Goal: Transaction & Acquisition: Download file/media

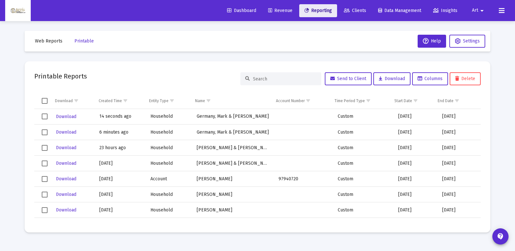
click at [322, 8] on span "Reporting" at bounding box center [319, 11] width 28 height 6
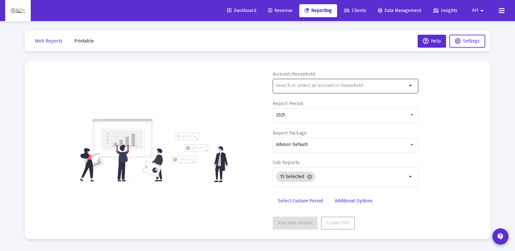
click at [296, 89] on div at bounding box center [341, 85] width 131 height 16
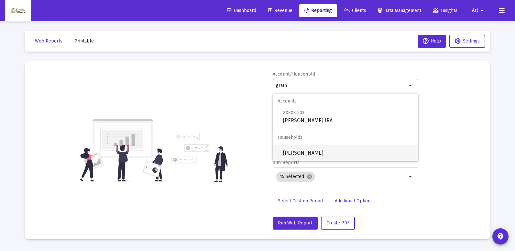
click at [311, 153] on span "[PERSON_NAME]" at bounding box center [348, 153] width 130 height 16
type input "[PERSON_NAME]"
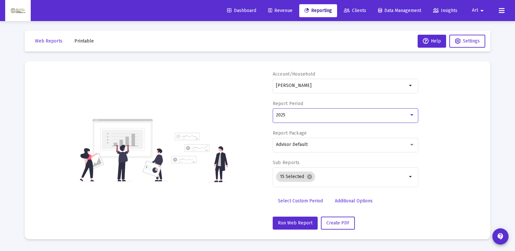
click at [414, 115] on div at bounding box center [412, 114] width 6 height 5
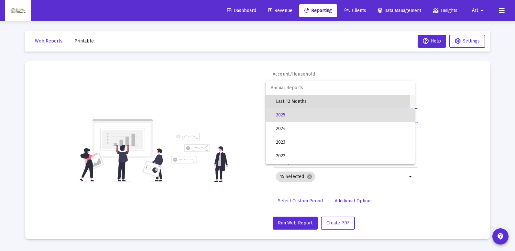
click at [329, 101] on span "Last 12 Months" at bounding box center [343, 102] width 134 height 14
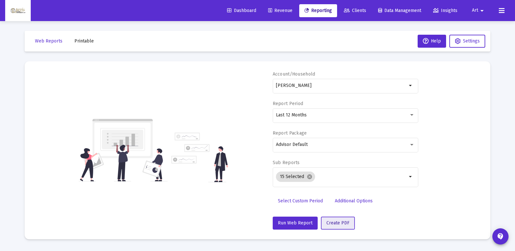
click at [333, 222] on span "Create PDF" at bounding box center [338, 223] width 23 height 6
click at [85, 41] on span "Printable" at bounding box center [83, 41] width 19 height 6
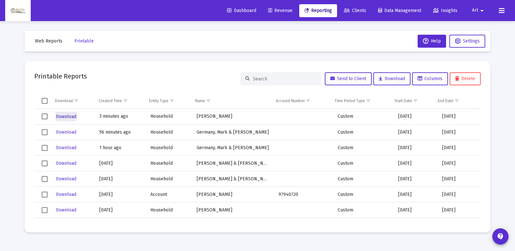
click at [66, 115] on span "Download" at bounding box center [66, 117] width 20 height 6
